Goal: Task Accomplishment & Management: Complete application form

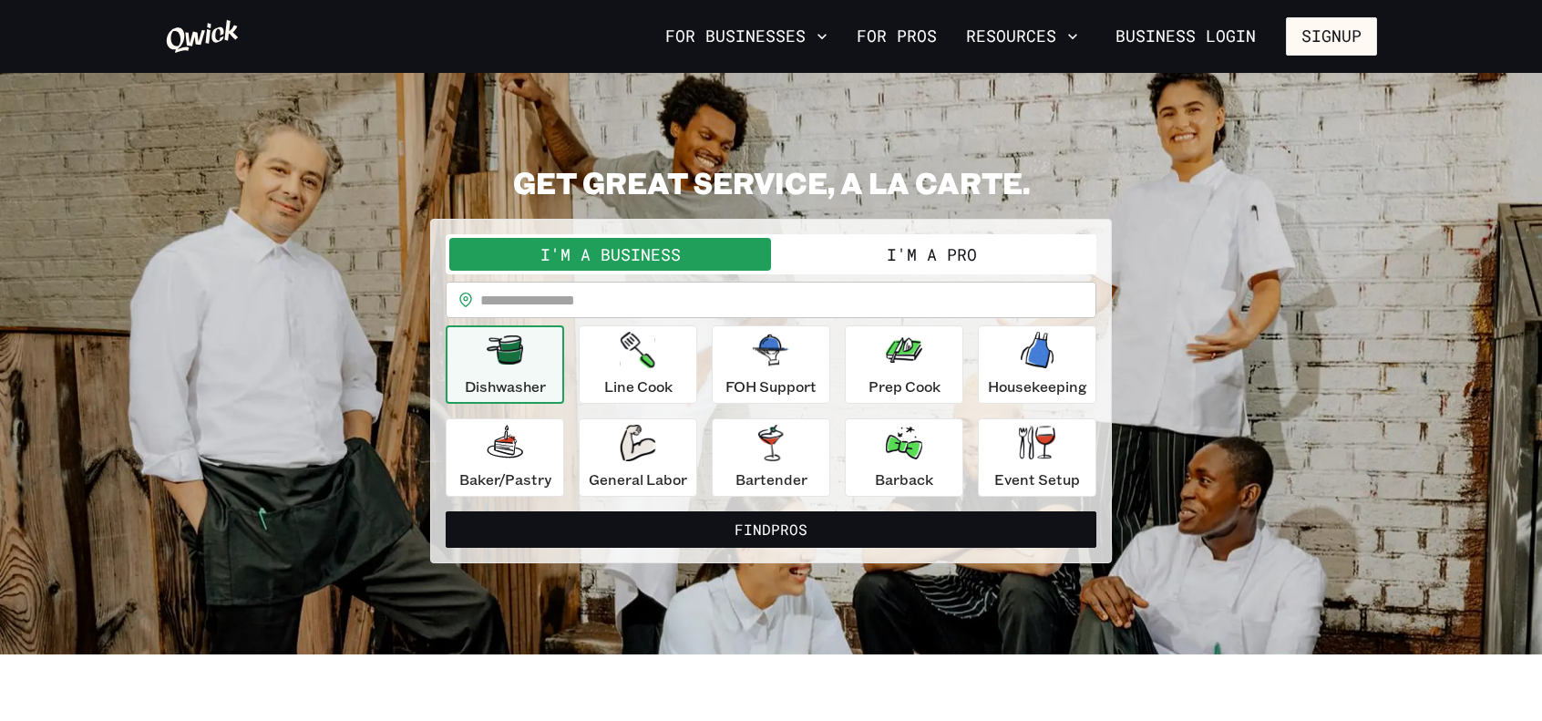
click at [905, 250] on button "I'm a Pro" at bounding box center [932, 254] width 322 height 33
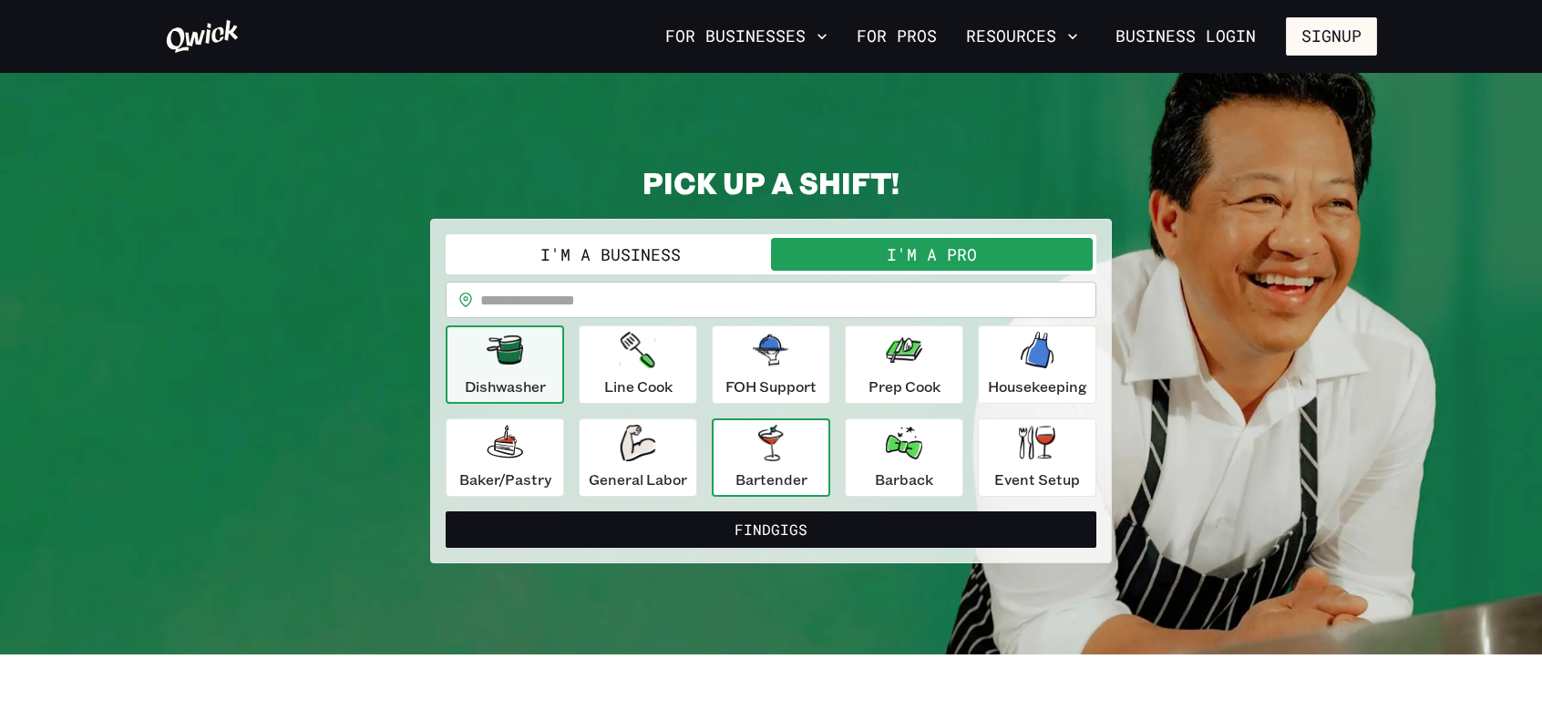
click at [790, 487] on p "Bartender" at bounding box center [771, 479] width 72 height 22
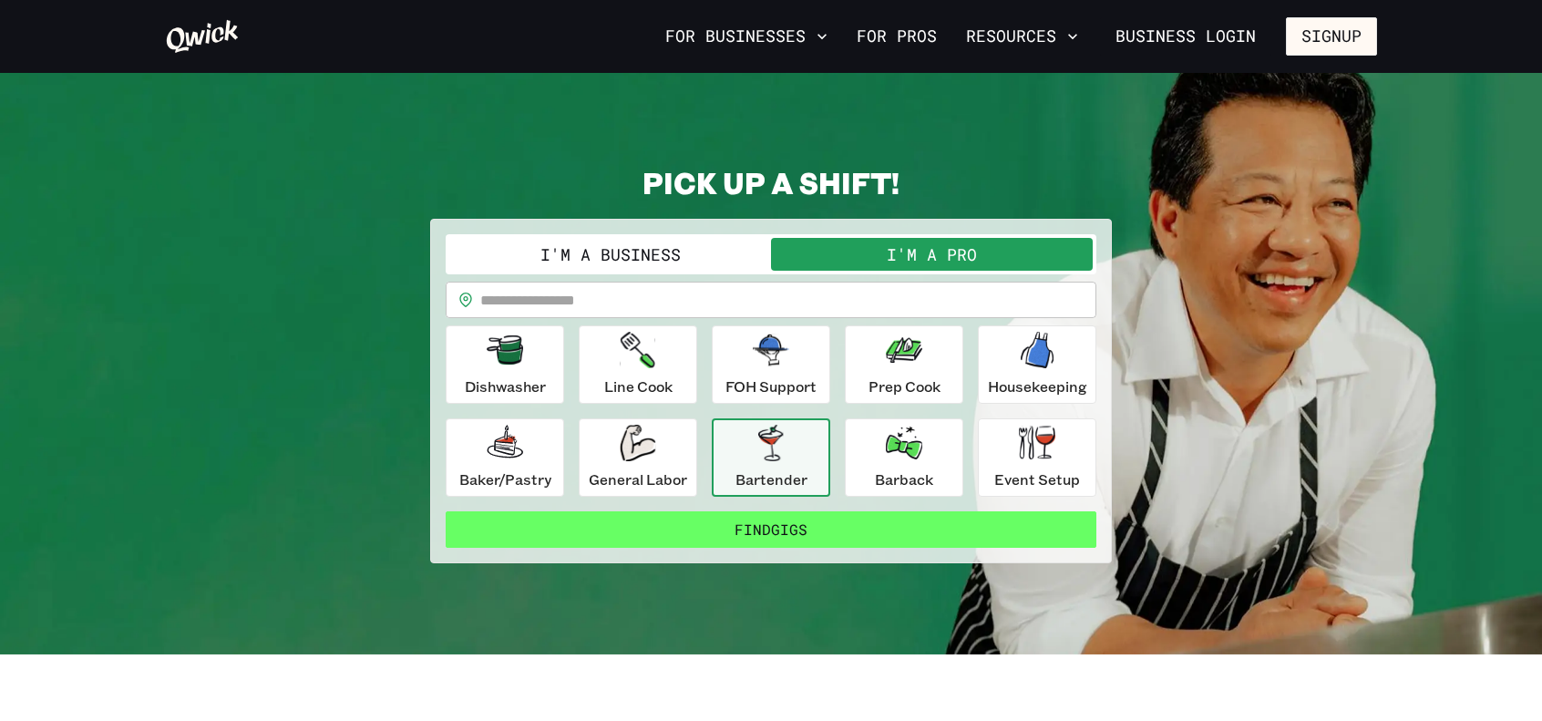
click at [777, 541] on button "Find Gigs" at bounding box center [771, 529] width 651 height 36
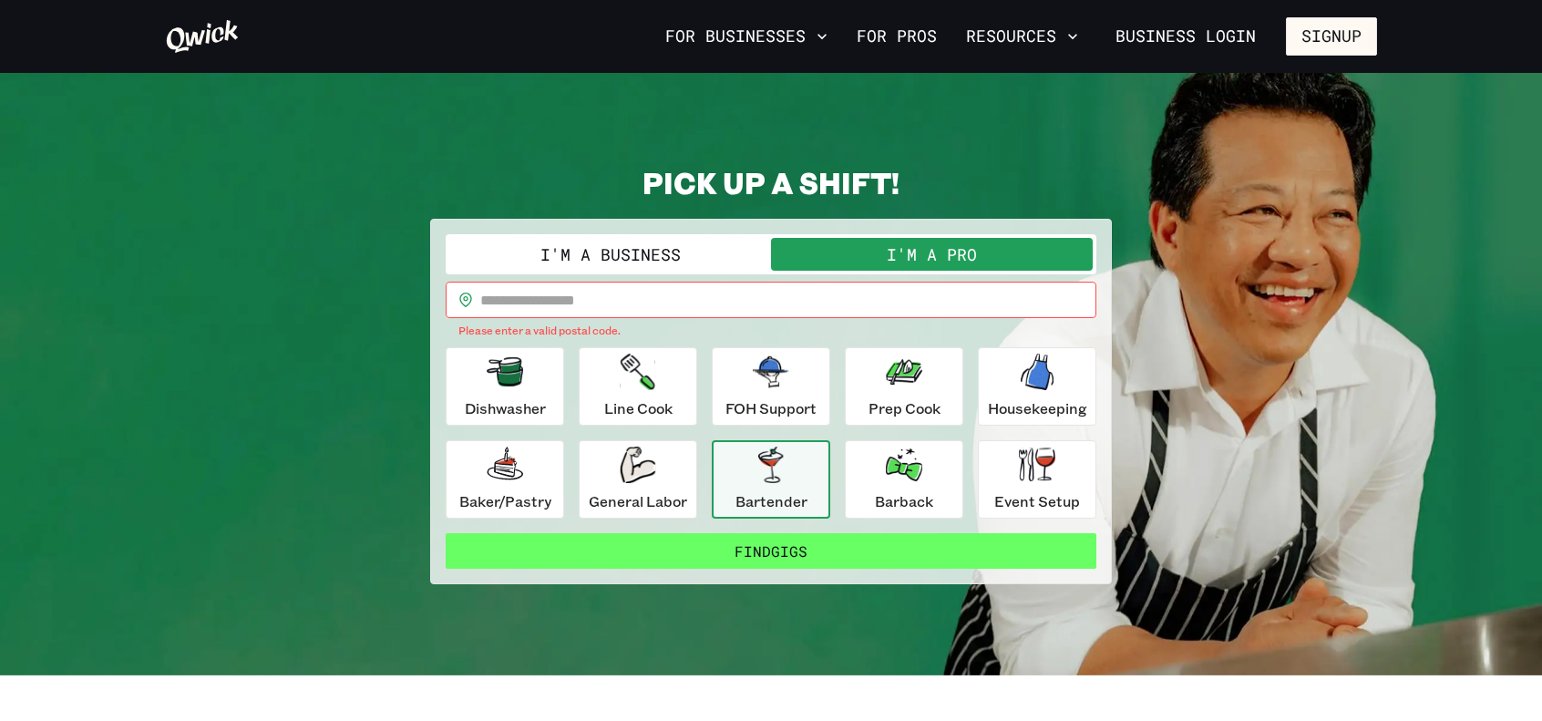
click at [749, 557] on button "Find Gigs" at bounding box center [771, 551] width 651 height 36
click at [807, 547] on button "Find Gigs" at bounding box center [771, 551] width 651 height 36
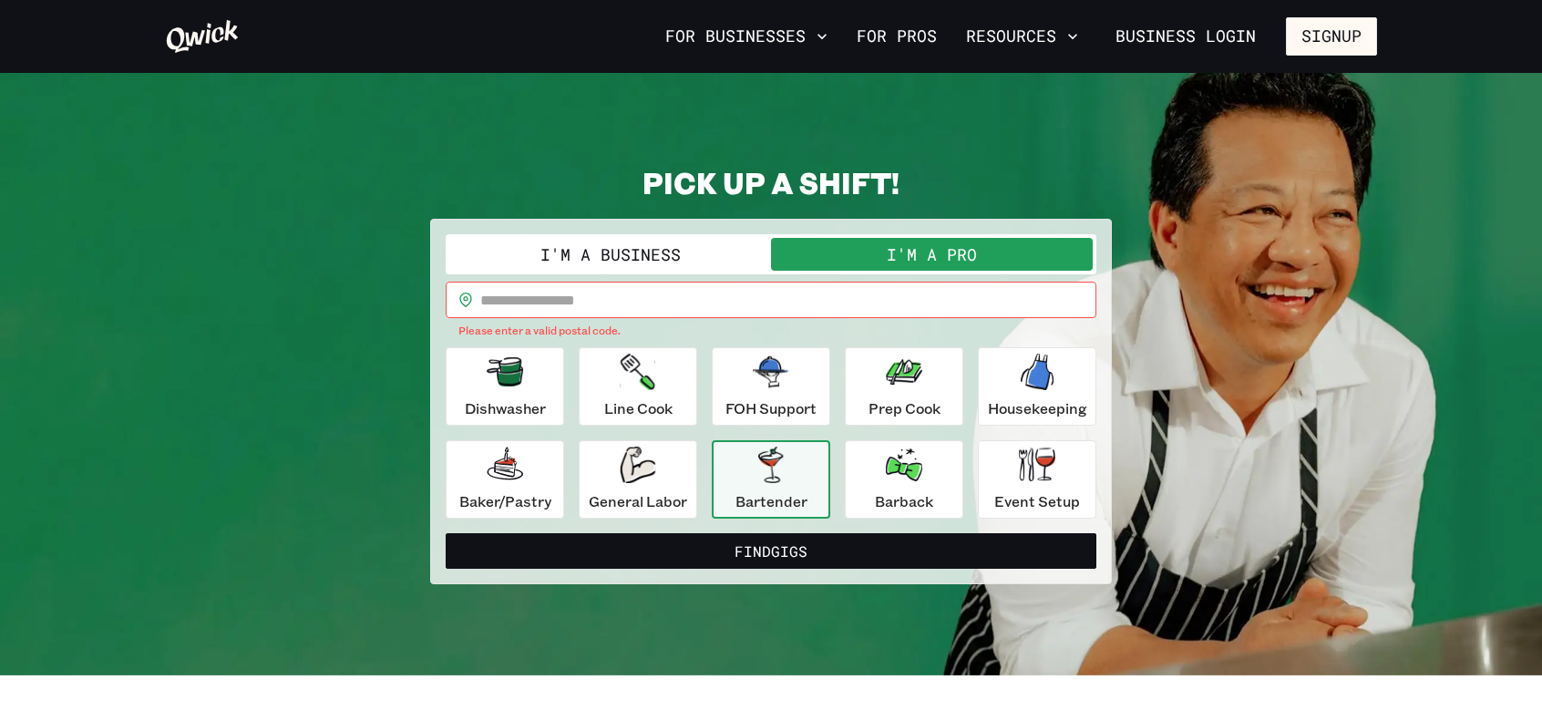
click at [494, 302] on input "text" at bounding box center [788, 300] width 616 height 36
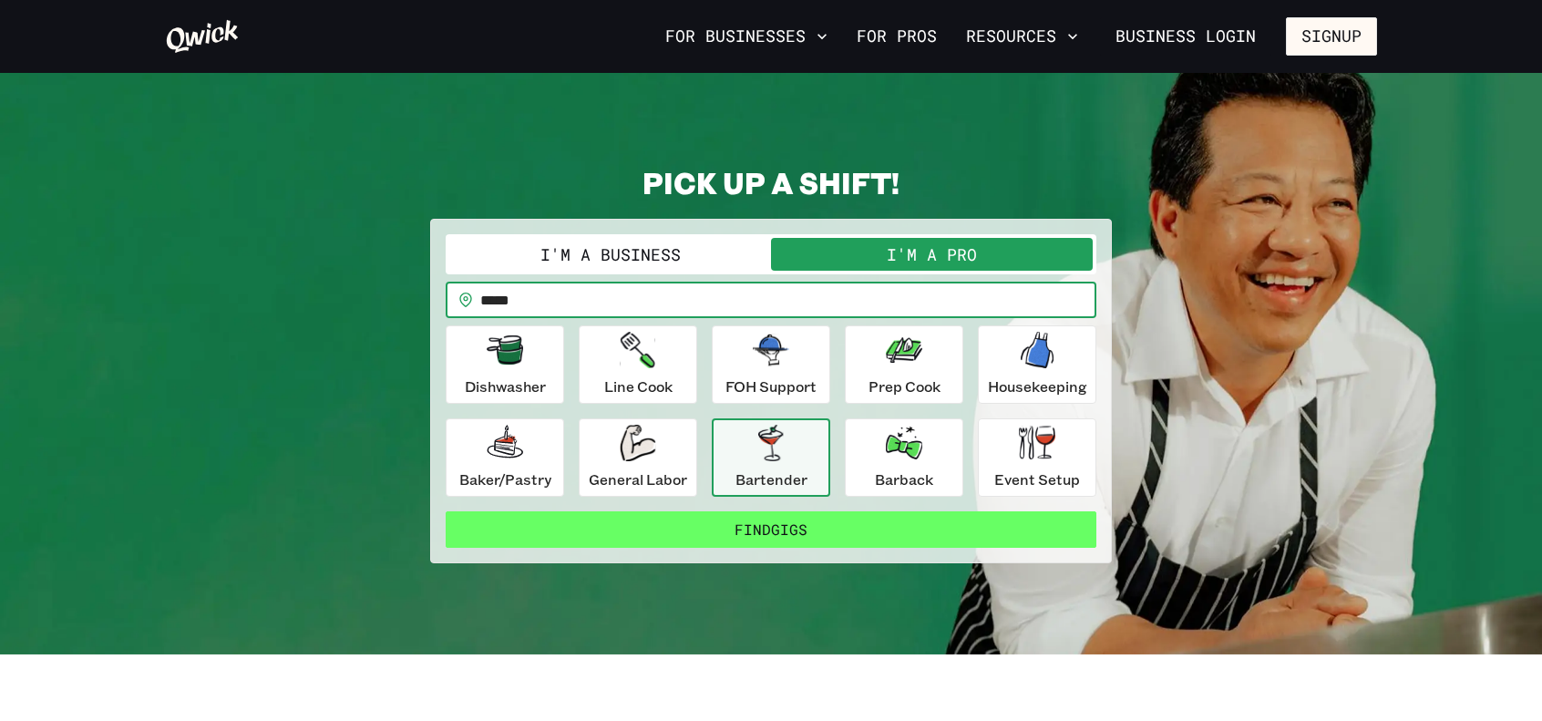
type input "*****"
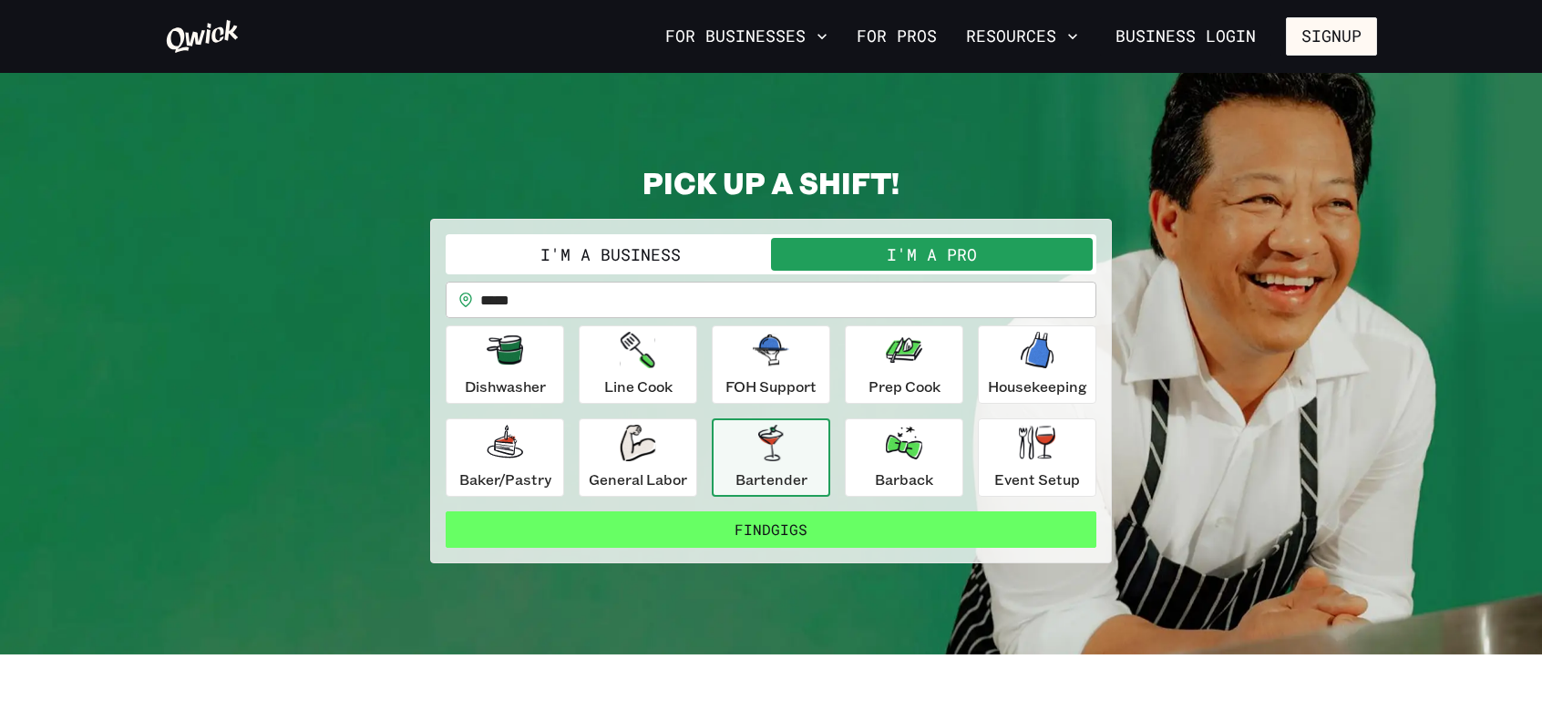
click at [866, 538] on button "Find Gigs" at bounding box center [771, 529] width 651 height 36
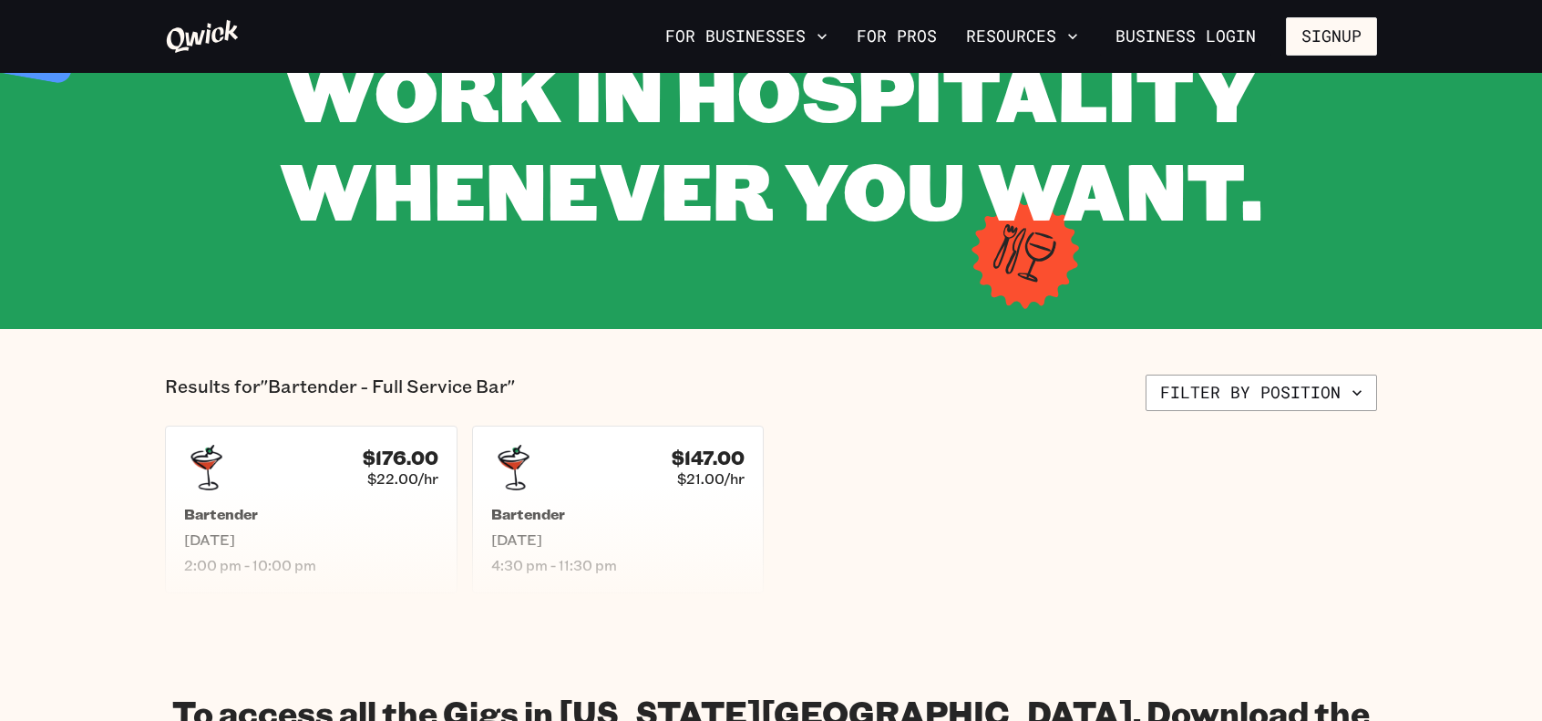
scroll to position [182, 0]
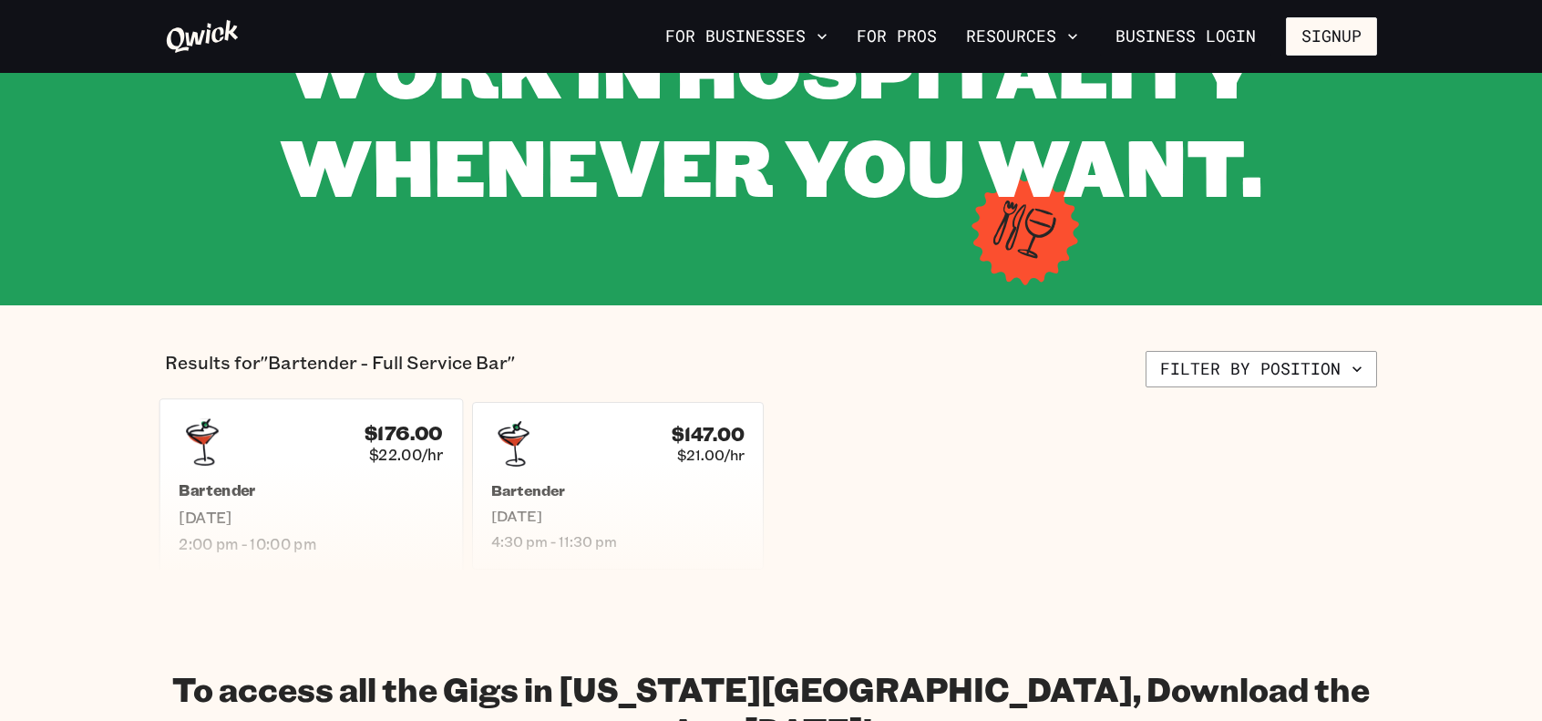
click at [327, 497] on h5 "Bartender" at bounding box center [311, 490] width 264 height 19
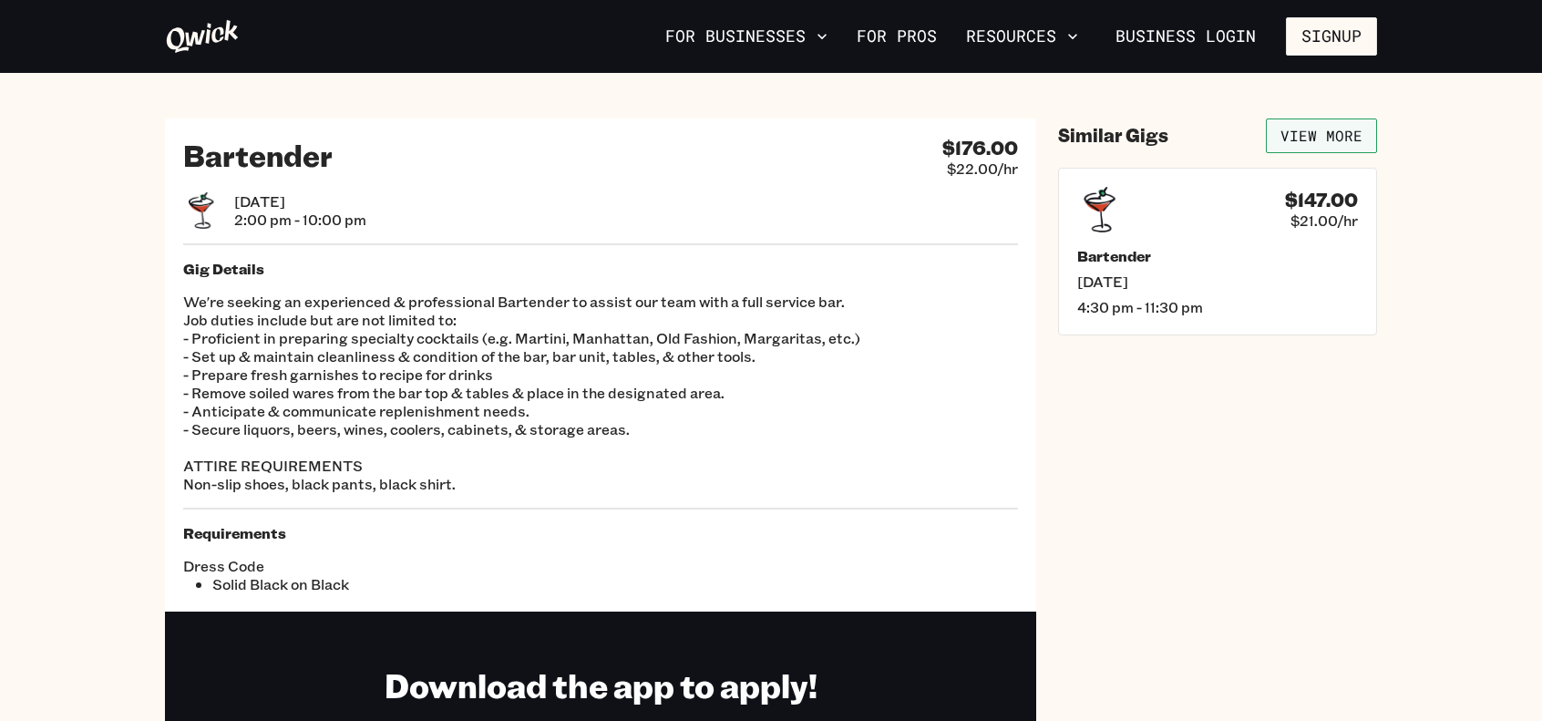
click at [1327, 128] on link "View More" at bounding box center [1321, 135] width 111 height 35
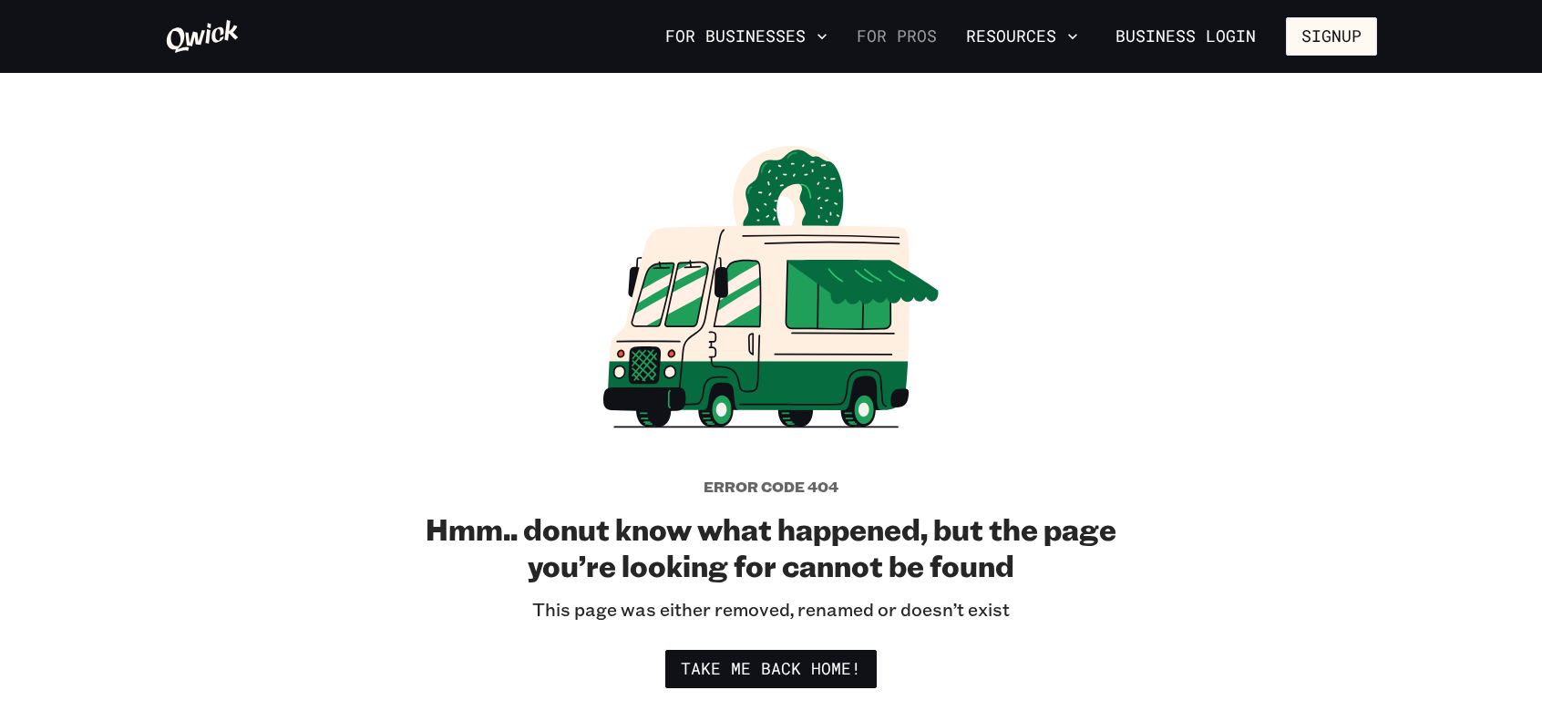
click at [920, 36] on link "For Pros" at bounding box center [896, 36] width 95 height 31
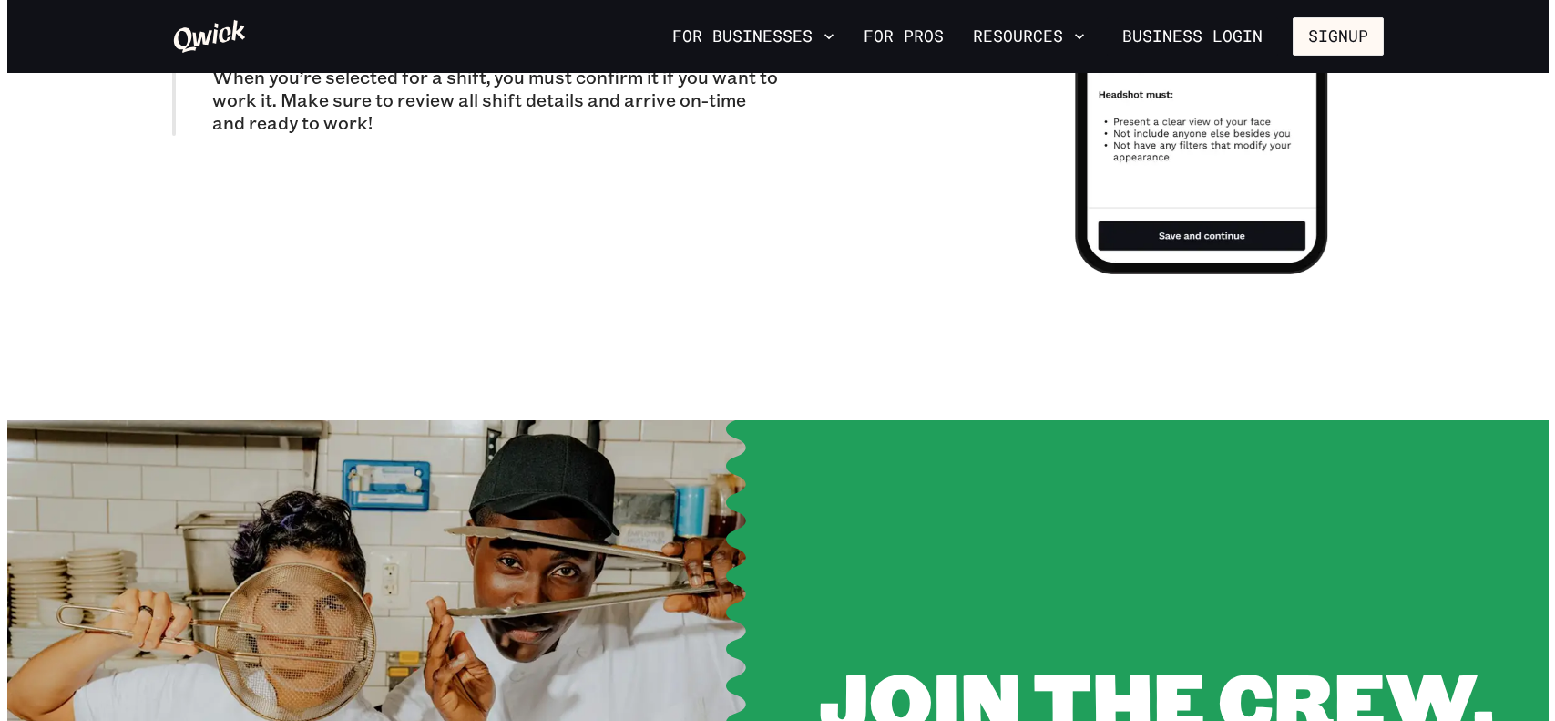
scroll to position [2278, 0]
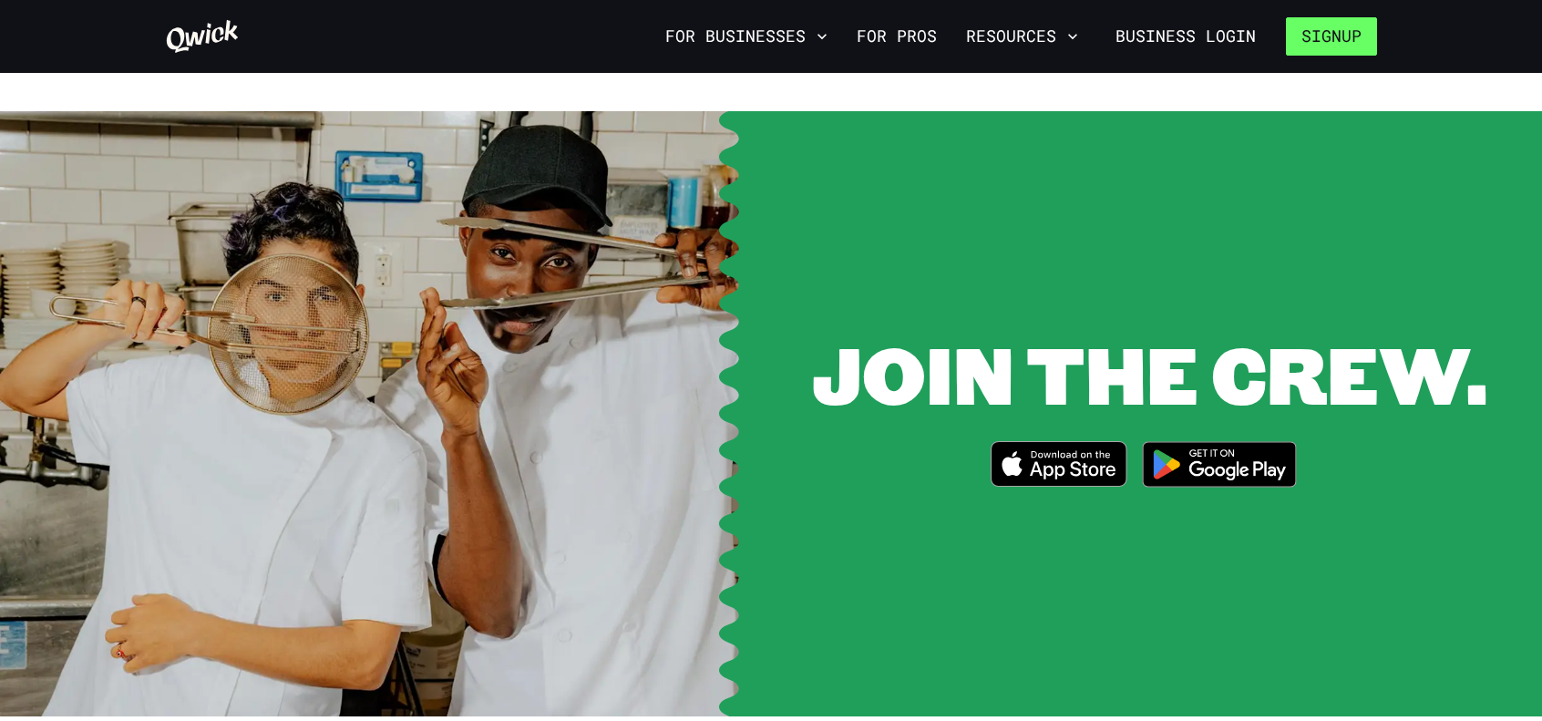
click at [1331, 36] on button "Signup" at bounding box center [1331, 36] width 91 height 38
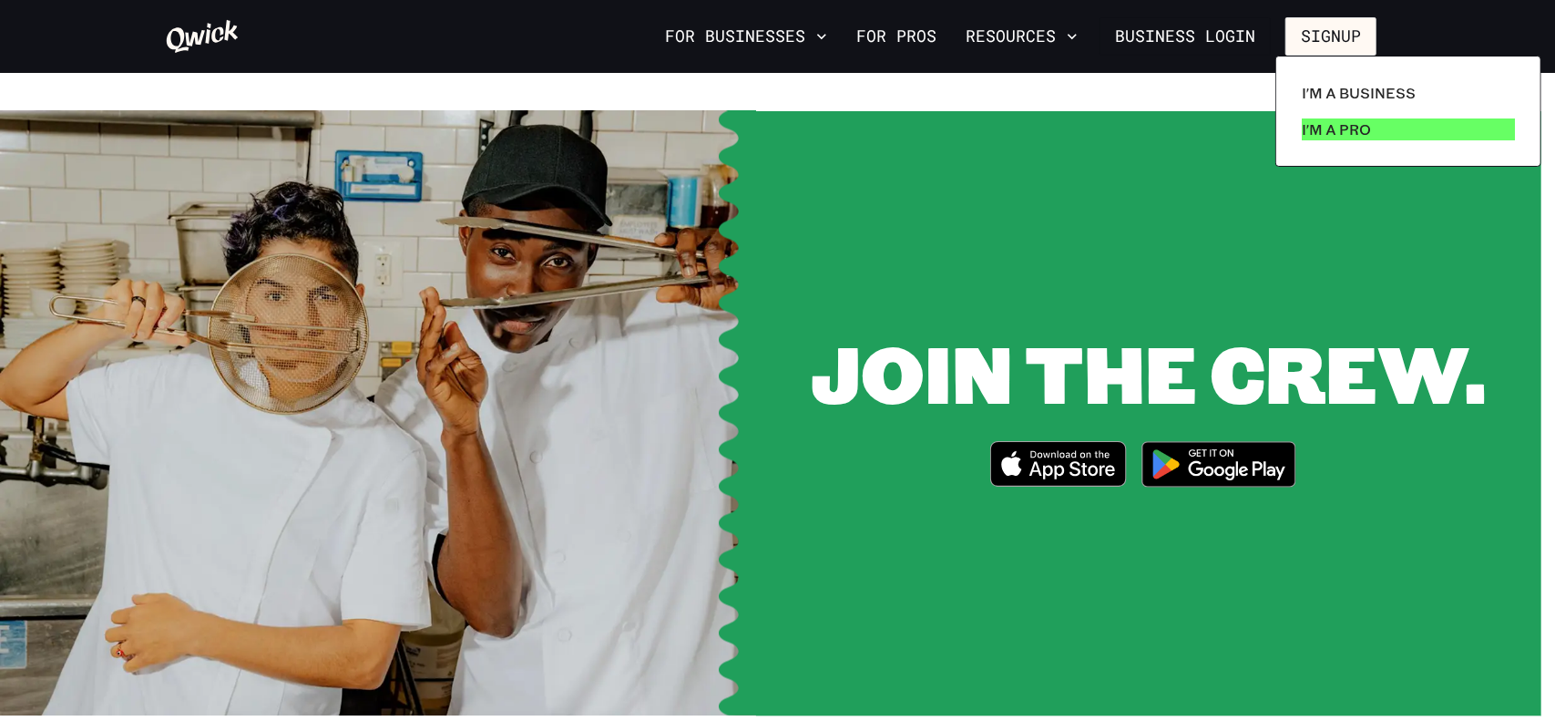
click at [1356, 133] on p "I'm a Pro" at bounding box center [1336, 129] width 69 height 22
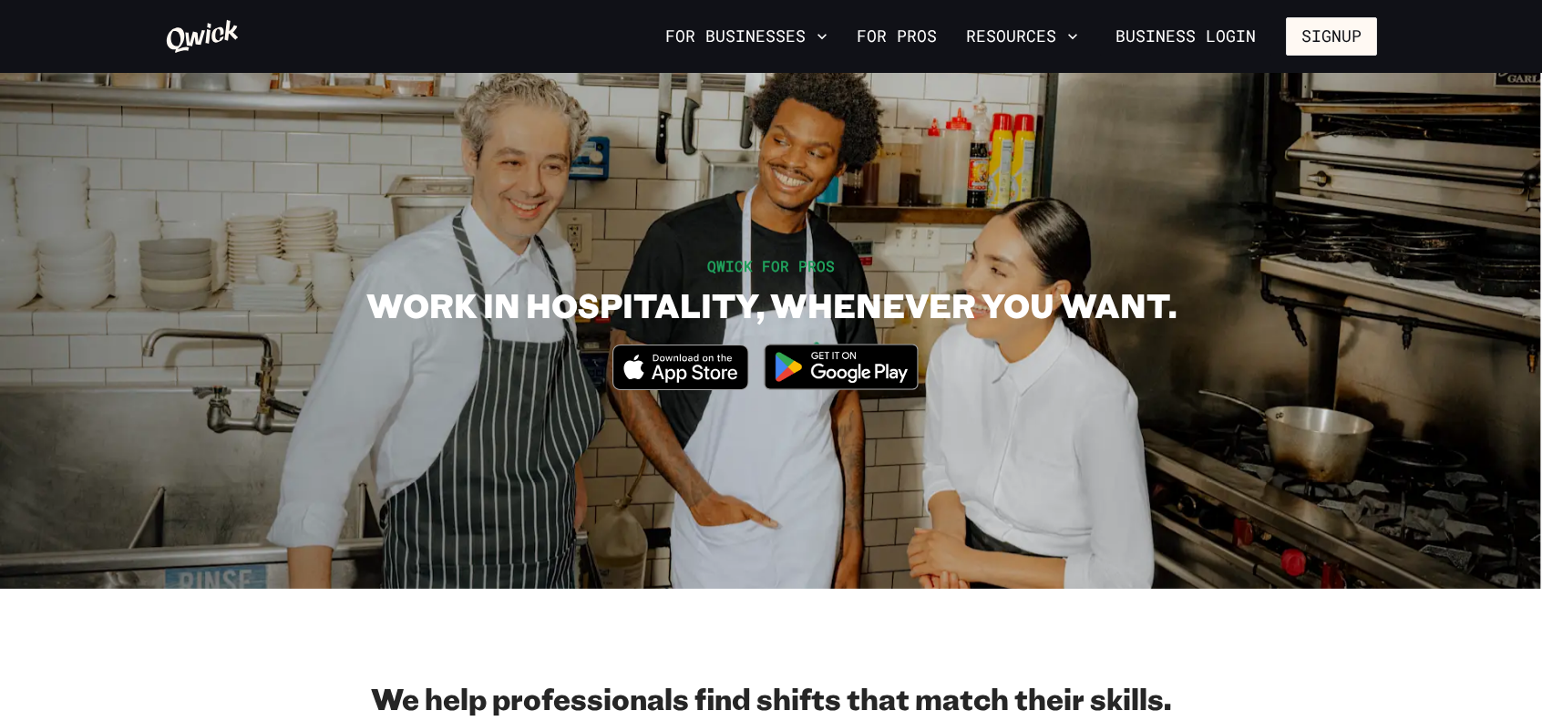
click at [656, 374] on icon "Download on the App Store" at bounding box center [694, 373] width 86 height 18
click at [1257, 39] on link "Business Login" at bounding box center [1185, 36] width 171 height 38
click at [895, 30] on link "For Pros" at bounding box center [896, 36] width 95 height 31
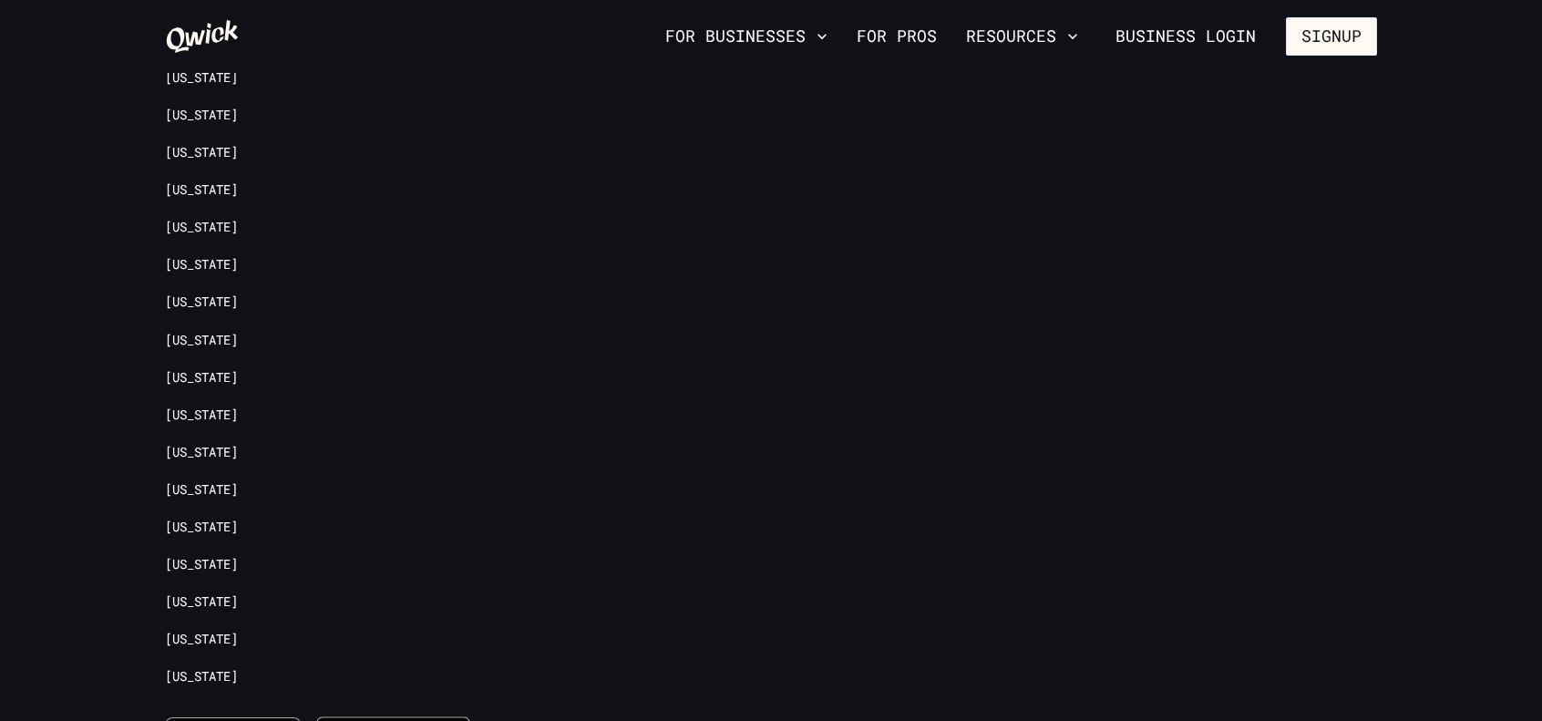
scroll to position [4233, 0]
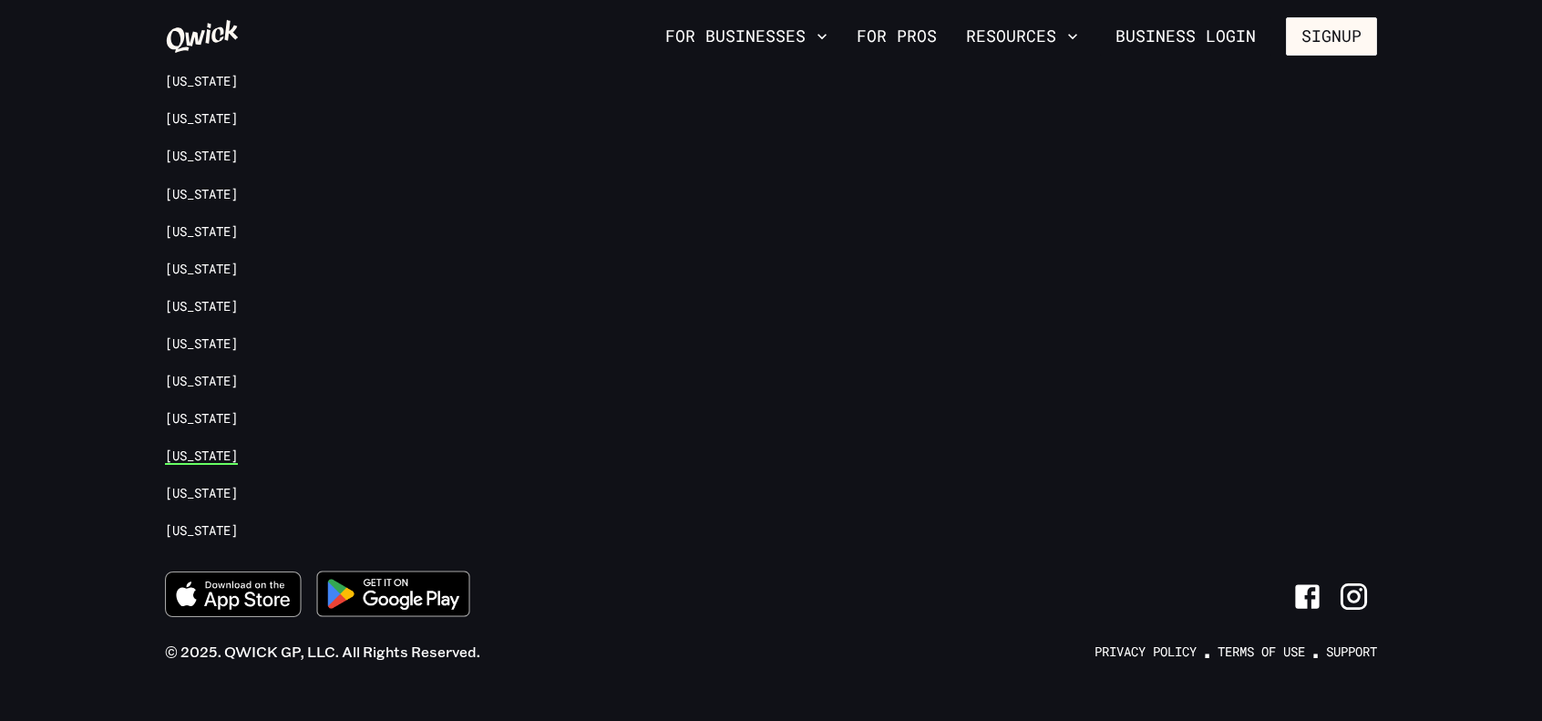
click at [177, 447] on link "[US_STATE]" at bounding box center [201, 455] width 73 height 17
